Goal: Task Accomplishment & Management: Manage account settings

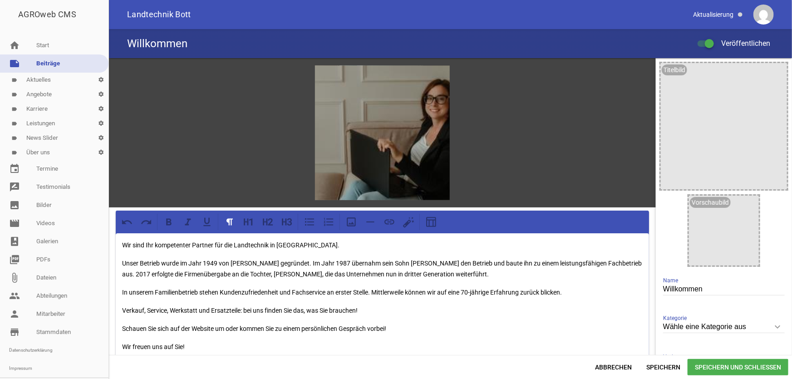
click at [712, 367] on span "Speichern und Schließen" at bounding box center [737, 367] width 101 height 16
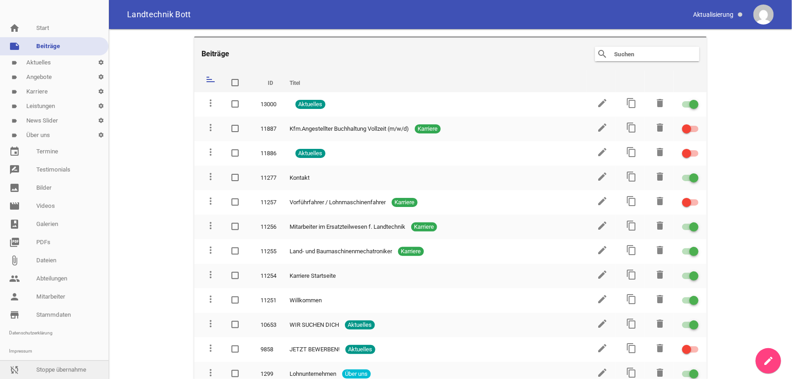
click at [42, 361] on link "sync_disabled Stoppe übernahme" at bounding box center [54, 370] width 108 height 18
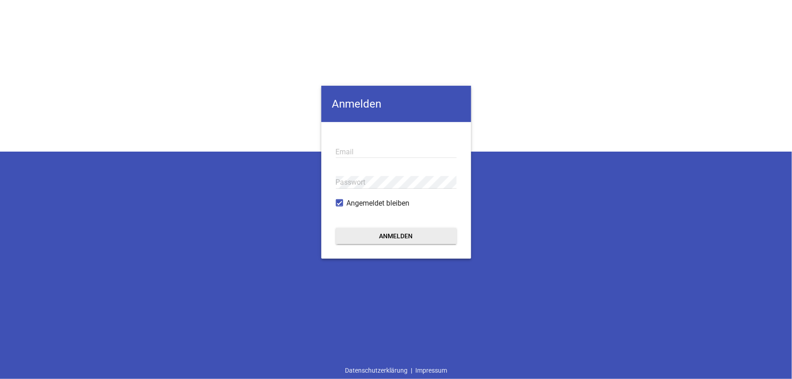
type input "[EMAIL_ADDRESS][DOMAIN_NAME]"
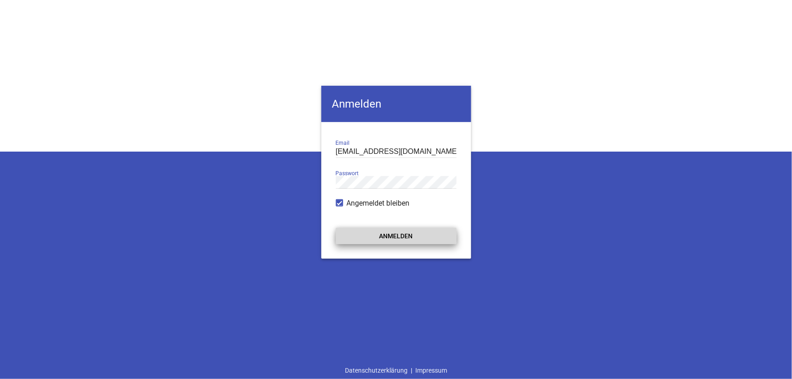
click at [401, 239] on button "Anmelden" at bounding box center [396, 236] width 121 height 16
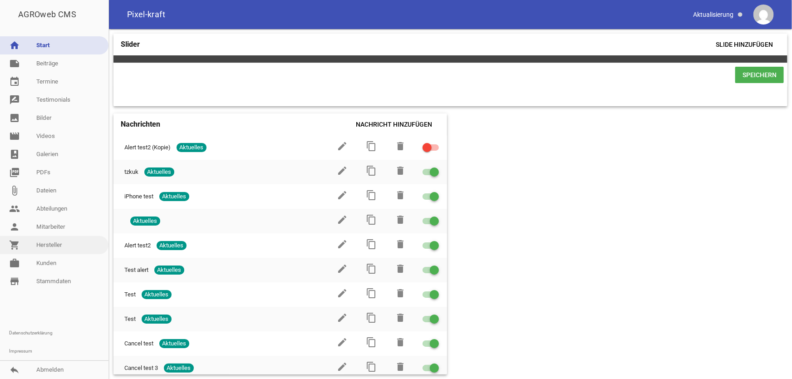
click at [42, 245] on link "shopping_cart Hersteller" at bounding box center [54, 245] width 108 height 18
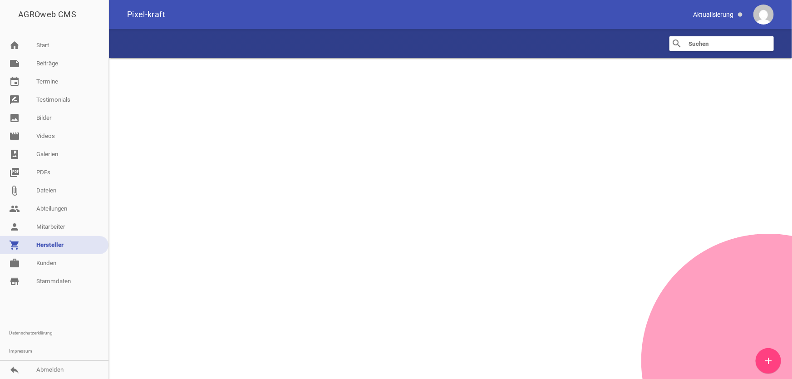
click at [714, 46] on input "text" at bounding box center [723, 43] width 73 height 11
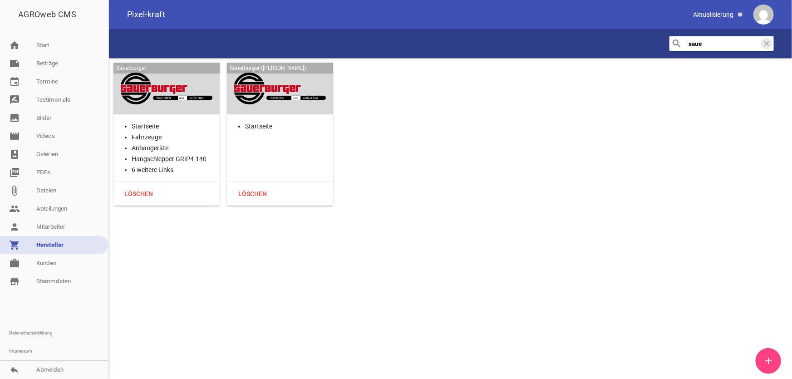
type input "saue"
click at [168, 100] on div at bounding box center [167, 88] width 92 height 37
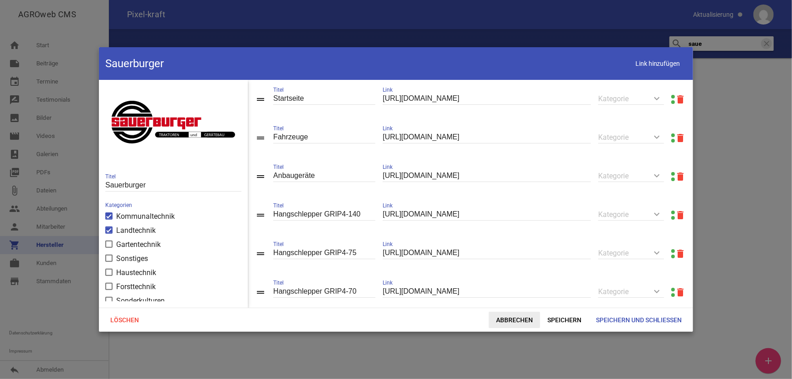
click at [514, 326] on span "Abbrechen" at bounding box center [514, 320] width 51 height 16
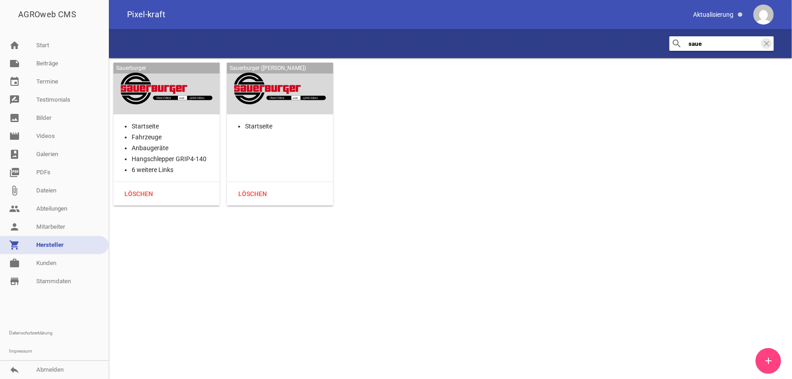
click at [146, 127] on li "Startseite" at bounding box center [176, 126] width 88 height 11
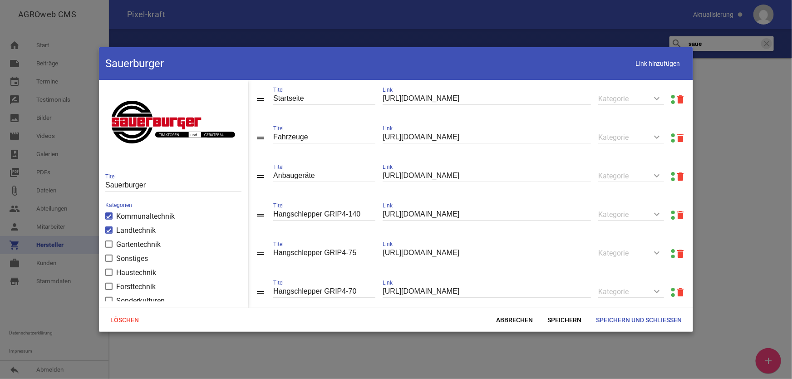
click at [671, 95] on link at bounding box center [673, 97] width 4 height 4
click at [521, 318] on span "Abbrechen" at bounding box center [514, 320] width 51 height 16
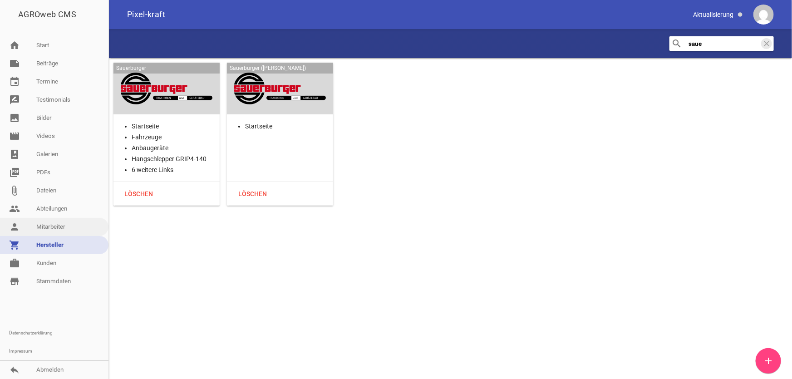
click at [62, 230] on link "person Mitarbeiter" at bounding box center [54, 227] width 108 height 18
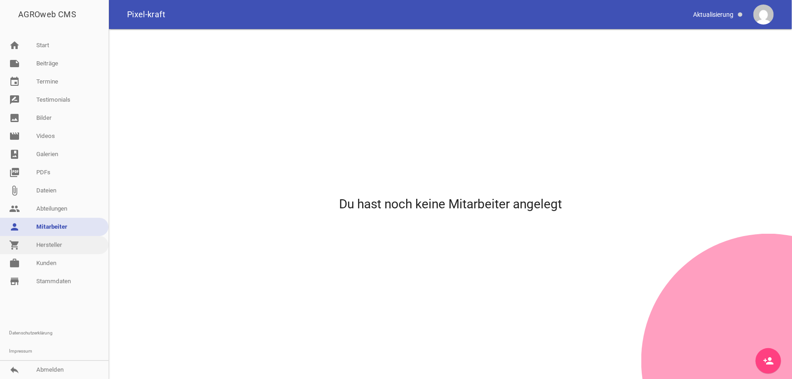
click at [52, 243] on link "shopping_cart Hersteller" at bounding box center [54, 245] width 108 height 18
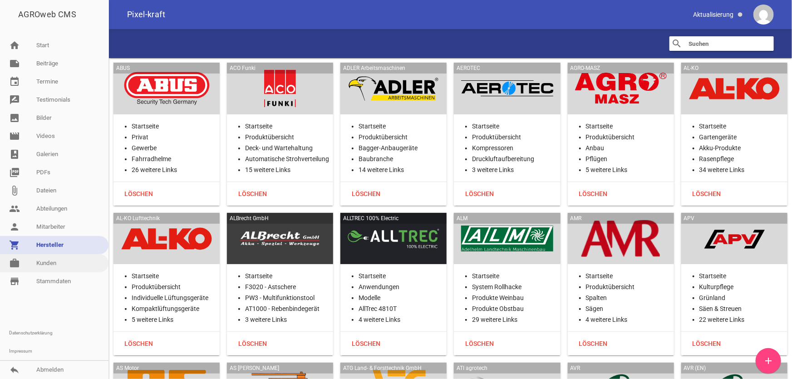
click at [61, 263] on link "work [PERSON_NAME]" at bounding box center [54, 263] width 108 height 18
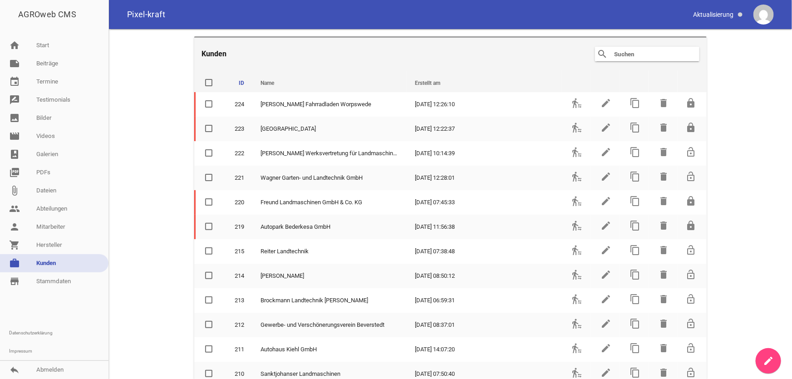
click at [620, 52] on input "text" at bounding box center [649, 54] width 73 height 11
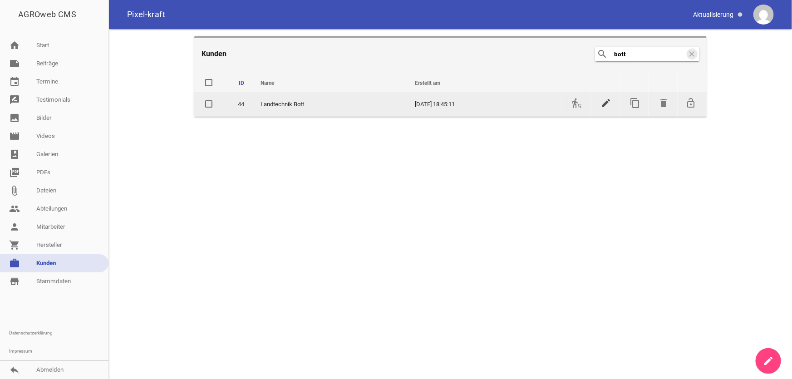
type input "bott"
click at [603, 101] on icon "edit" at bounding box center [605, 103] width 11 height 11
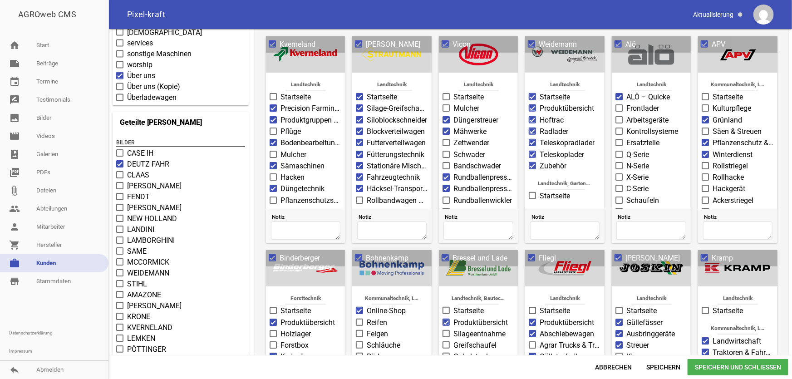
scroll to position [330, 0]
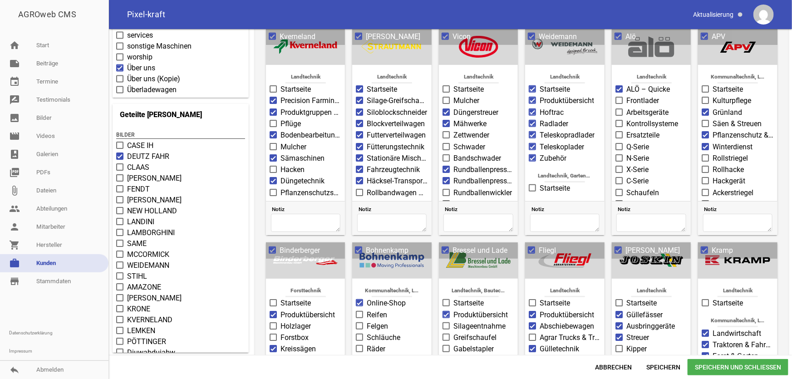
click at [135, 244] on span "SAME" at bounding box center [137, 243] width 20 height 11
click at [127, 238] on input "SAME" at bounding box center [127, 238] width 0 height 0
click at [152, 321] on span "KVERNELAND" at bounding box center [149, 319] width 45 height 11
click at [127, 314] on input "KVERNELAND" at bounding box center [127, 314] width 0 height 0
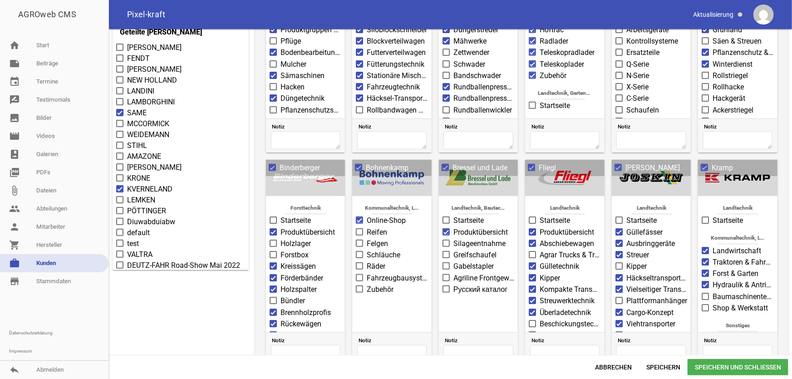
scroll to position [7, 0]
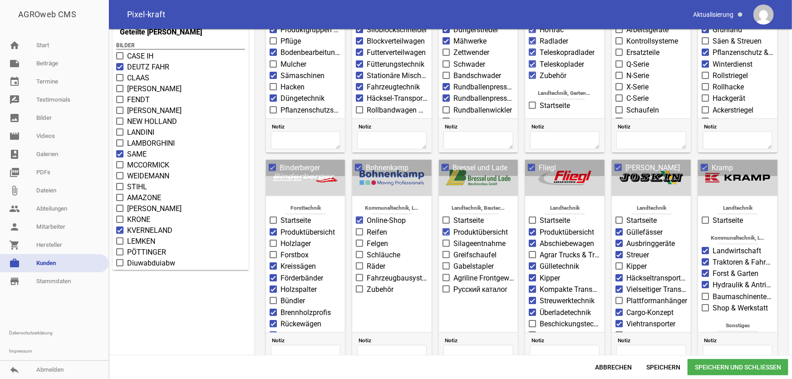
click at [159, 179] on span "WEIDEMANN" at bounding box center [148, 176] width 42 height 11
click at [127, 171] on input "WEIDEMANN" at bounding box center [127, 171] width 0 height 0
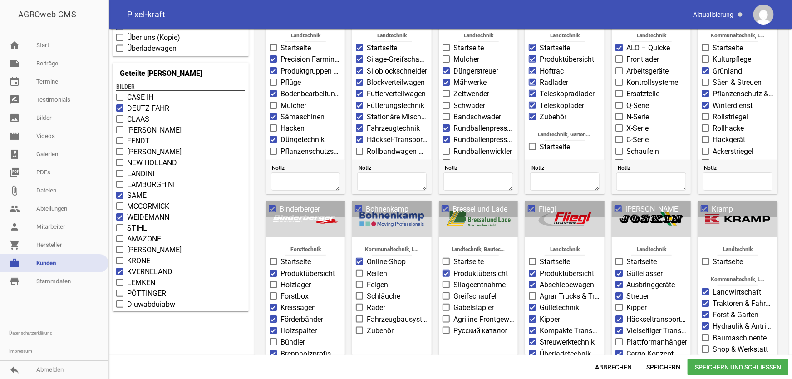
scroll to position [412, 0]
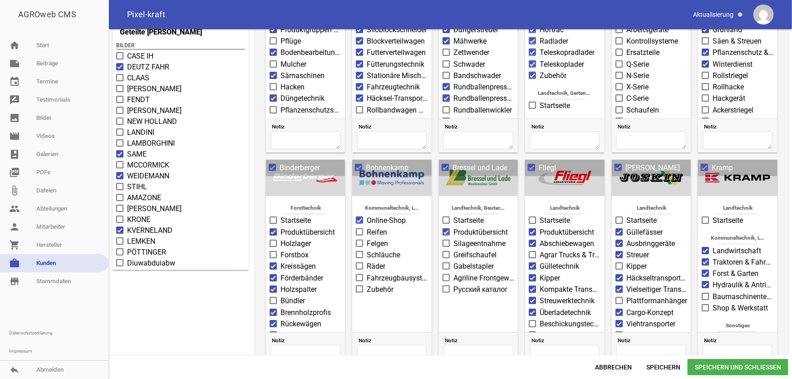
click at [145, 206] on span "[PERSON_NAME]" at bounding box center [154, 208] width 54 height 11
click at [127, 203] on input "[PERSON_NAME]" at bounding box center [127, 203] width 0 height 0
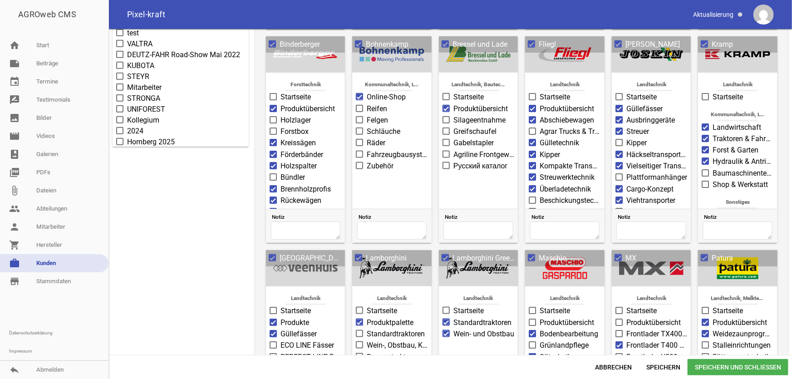
scroll to position [172, 0]
click at [153, 70] on span "UNIFOREST" at bounding box center [146, 72] width 38 height 11
click at [127, 67] on input "UNIFOREST" at bounding box center [127, 67] width 0 height 0
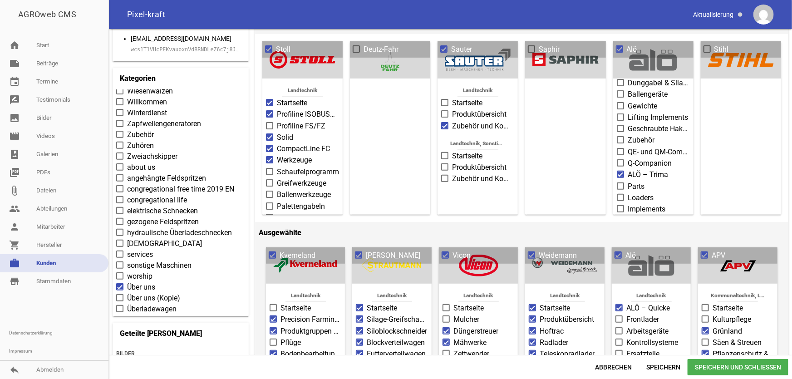
scroll to position [123, 0]
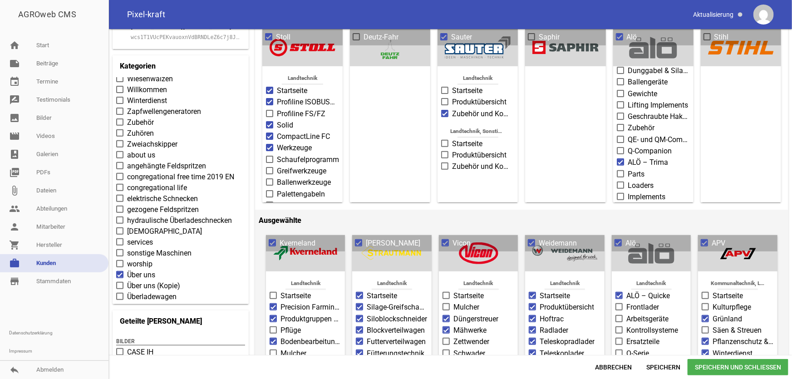
click at [734, 366] on span "Speichern und Schließen" at bounding box center [737, 367] width 101 height 16
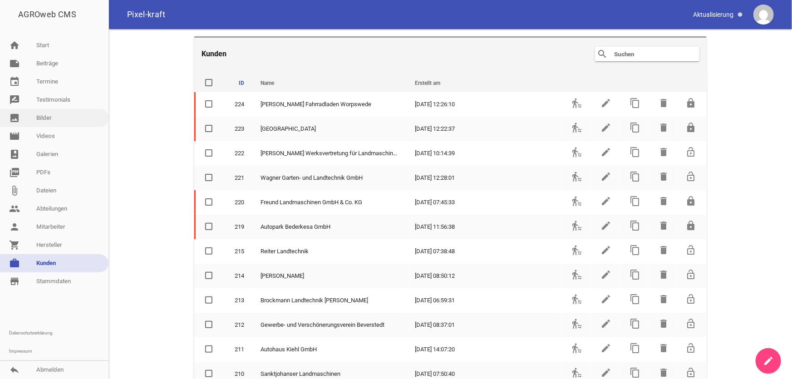
click at [52, 116] on link "image Bilder" at bounding box center [54, 118] width 108 height 18
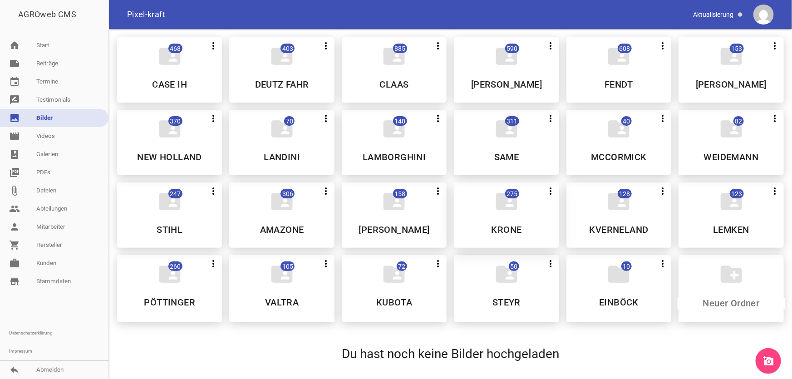
click at [505, 225] on h5 "KRONE" at bounding box center [506, 229] width 30 height 9
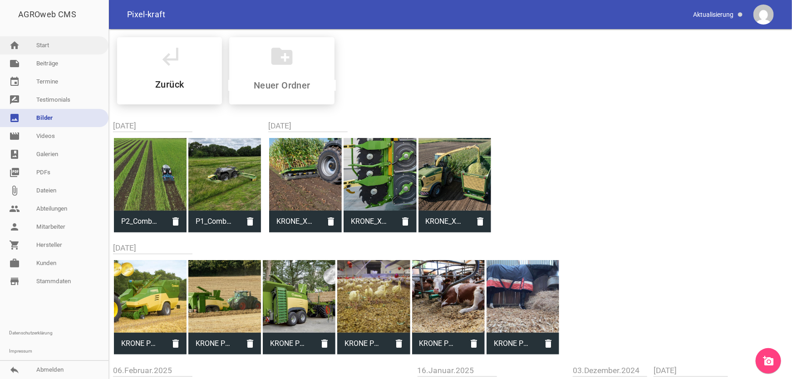
click at [179, 80] on h5 "Zurück" at bounding box center [169, 84] width 29 height 9
